Goal: Task Accomplishment & Management: Manage account settings

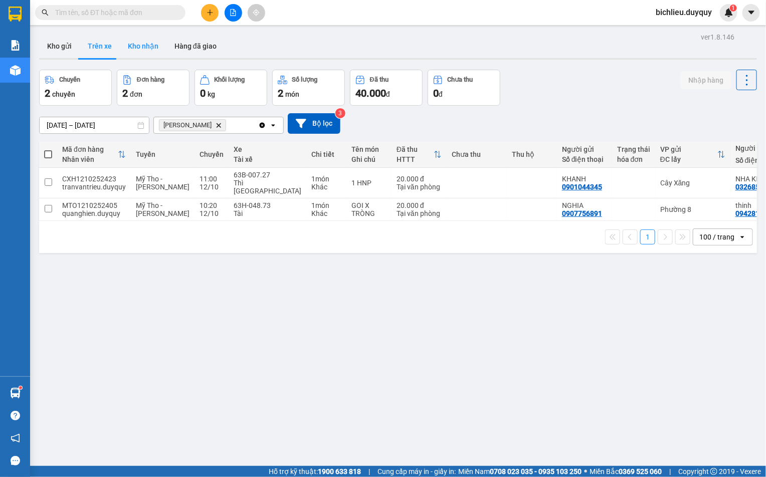
click at [144, 50] on button "Kho nhận" at bounding box center [143, 46] width 47 height 24
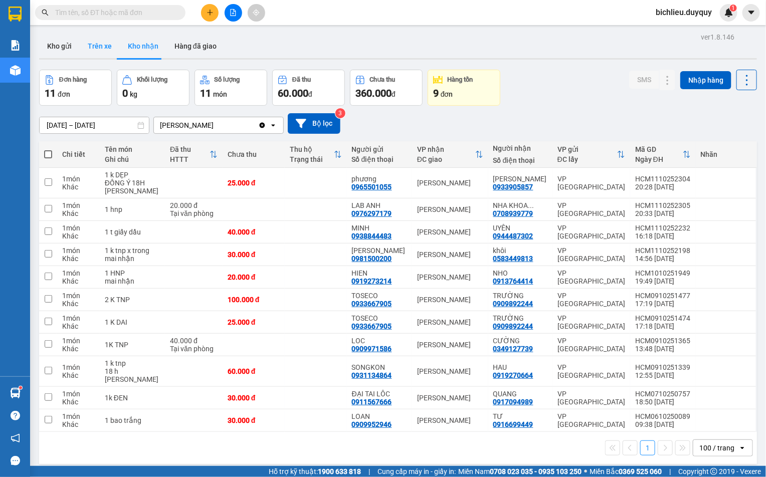
click at [104, 44] on button "Trên xe" at bounding box center [100, 46] width 40 height 24
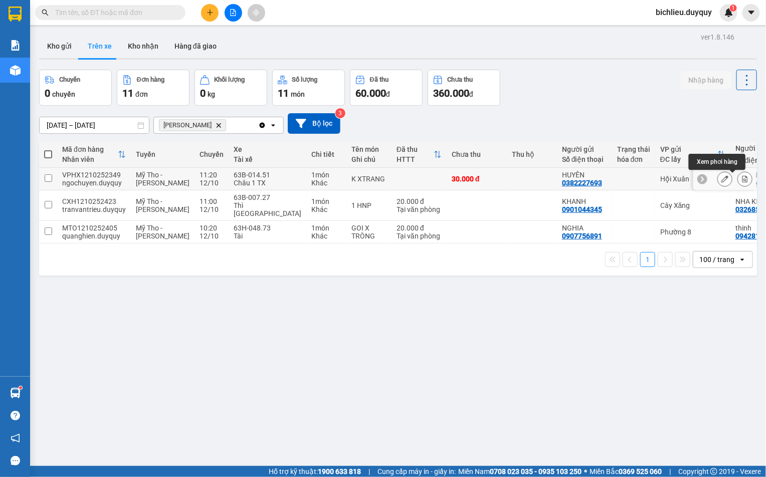
click at [741, 179] on icon at bounding box center [744, 178] width 7 height 7
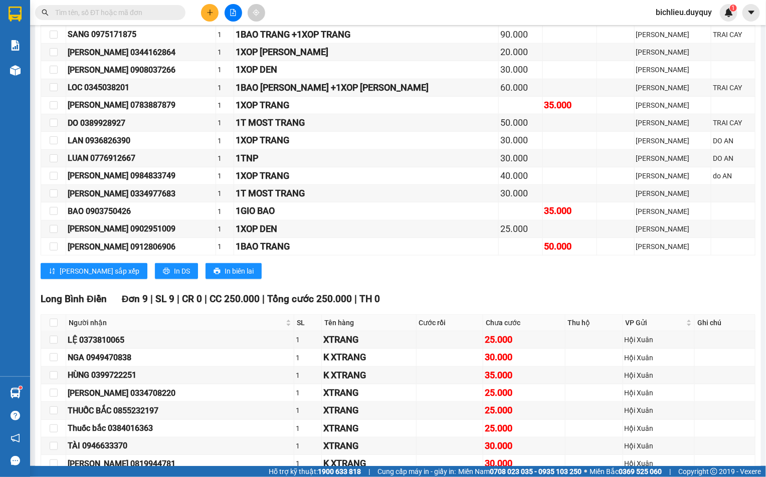
scroll to position [590, 0]
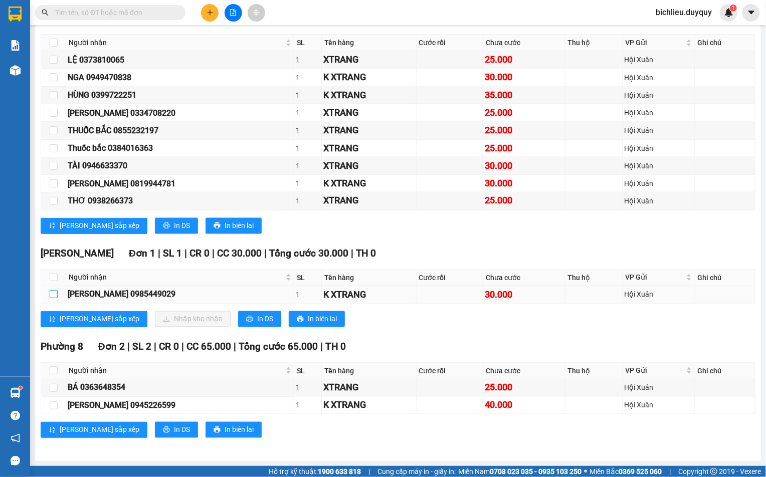
click at [53, 295] on input "checkbox" at bounding box center [54, 294] width 8 height 8
checkbox input "true"
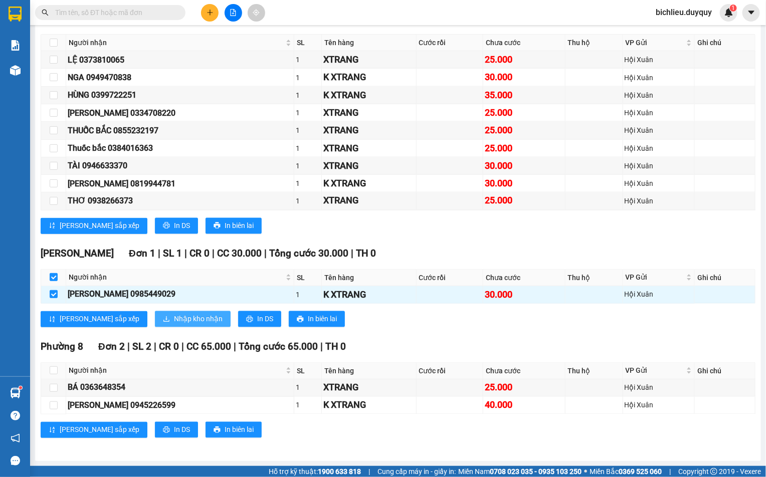
click at [174, 316] on span "Nhập kho nhận" at bounding box center [198, 319] width 49 height 11
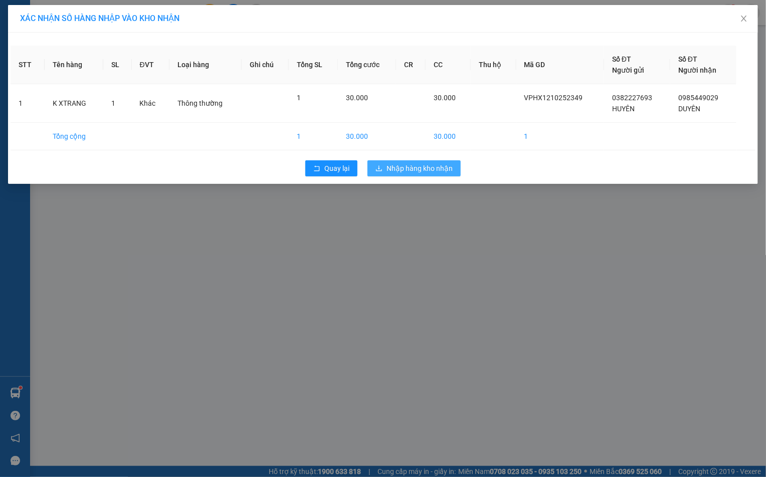
click at [435, 171] on span "Nhập hàng kho nhận" at bounding box center [419, 168] width 66 height 11
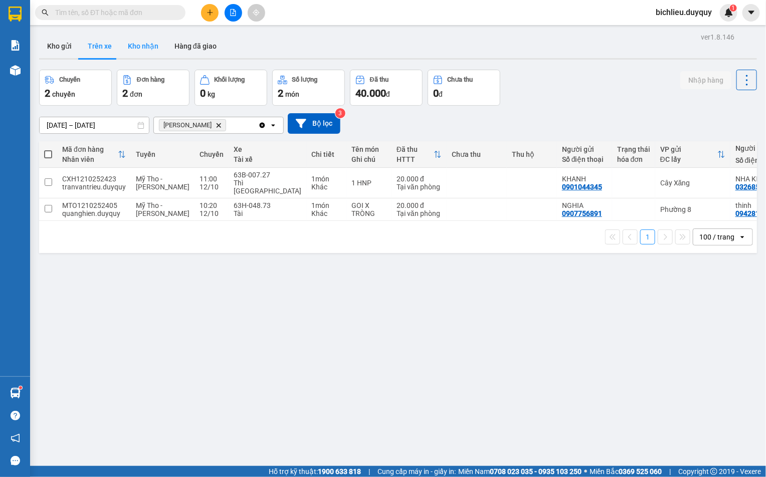
click at [143, 54] on button "Kho nhận" at bounding box center [143, 46] width 47 height 24
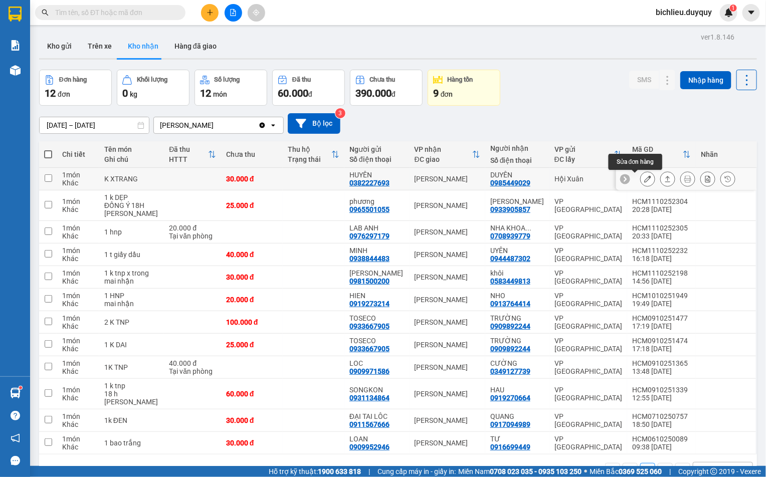
click at [641, 185] on button at bounding box center [648, 179] width 14 height 18
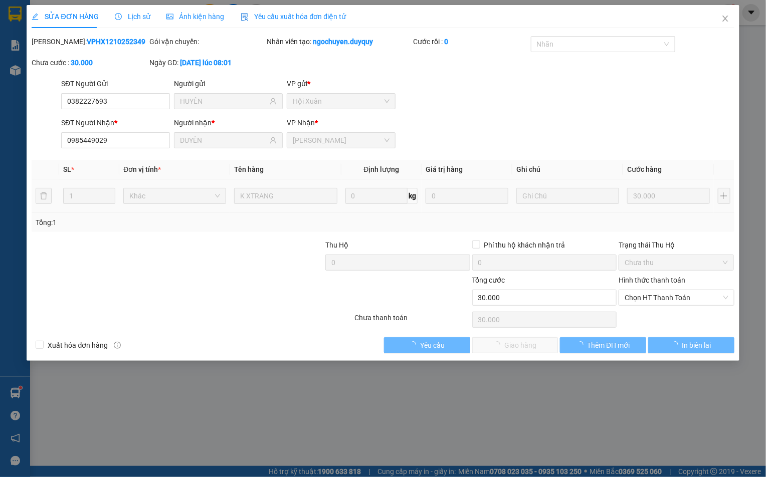
type input "0382227693"
type input "HUYÊN"
type input "0985449029"
type input "DUYÊN"
type input "0"
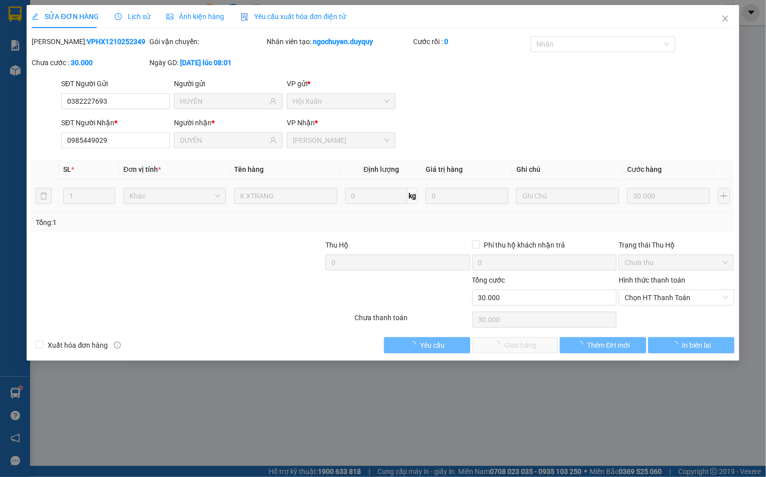
type input "30.000"
click at [632, 304] on span "Chọn HT Thanh Toán" at bounding box center [675, 297] width 103 height 15
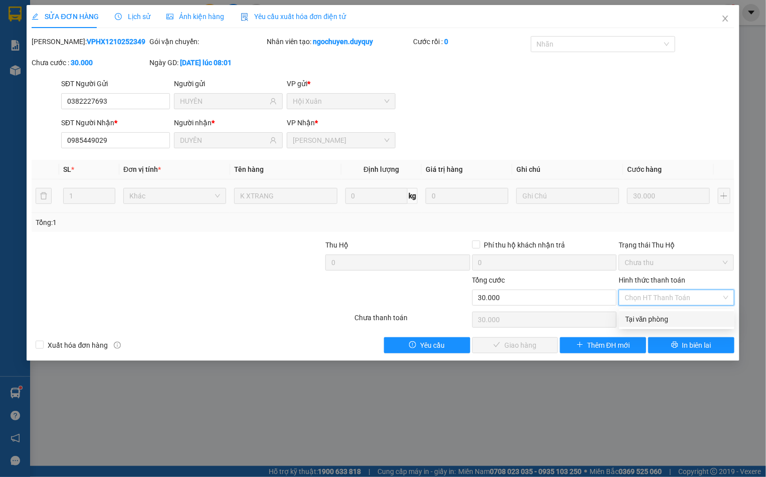
click at [626, 322] on div "Tại văn phòng" at bounding box center [676, 319] width 103 height 11
type input "0"
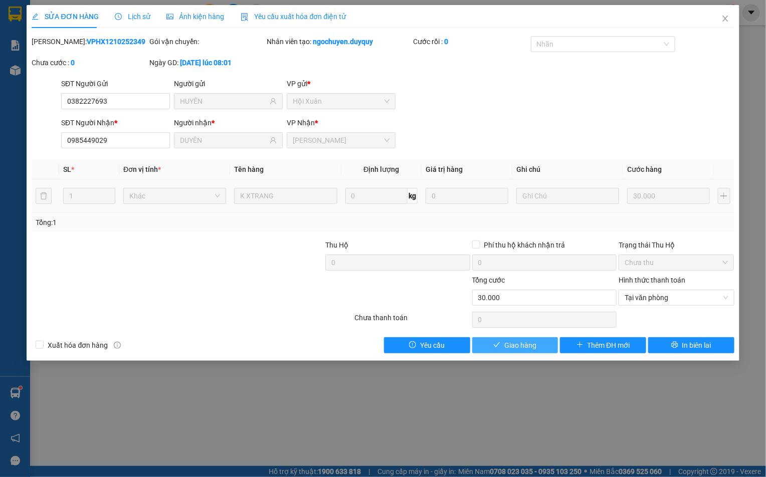
click at [509, 345] on span "Giao hàng" at bounding box center [520, 345] width 32 height 11
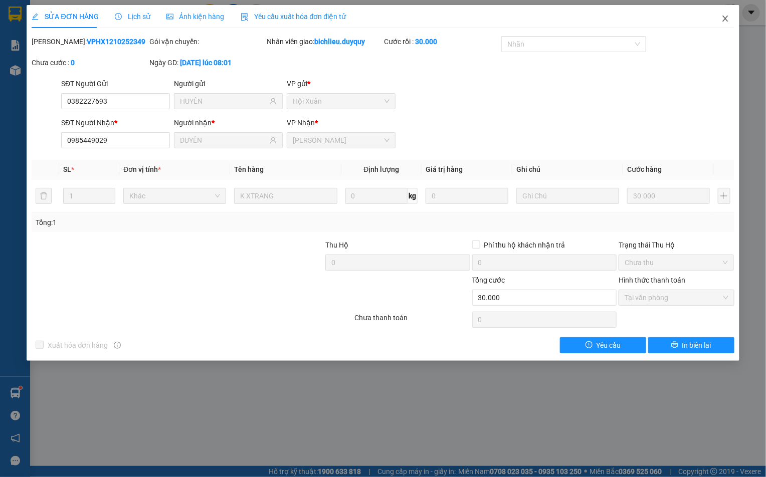
click at [719, 20] on span "Close" at bounding box center [725, 19] width 28 height 28
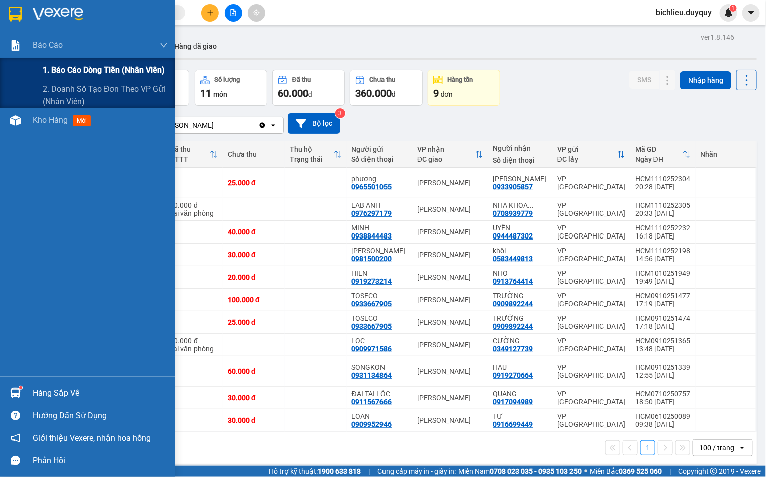
click at [59, 73] on span "1. Báo cáo dòng tiền (nhân viên)" at bounding box center [104, 70] width 122 height 13
